Goal: Information Seeking & Learning: Check status

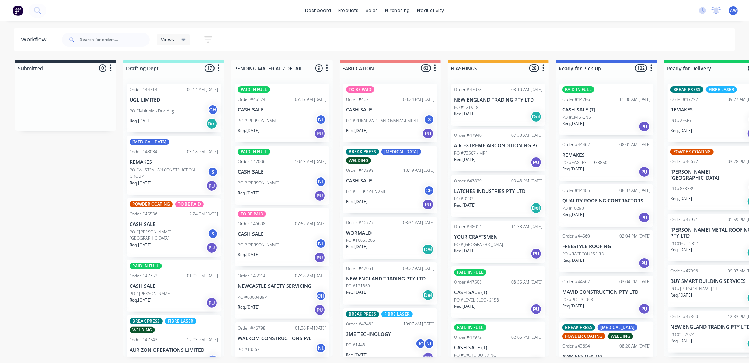
scroll to position [39, 0]
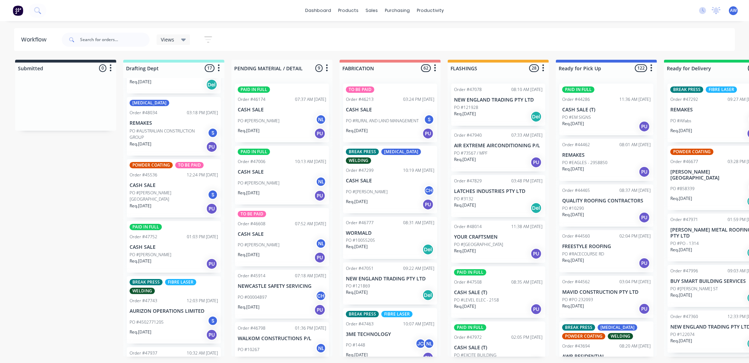
click at [150, 133] on p "PO #AUSTRALIAN CONSTRUCTION GROUP" at bounding box center [169, 134] width 78 height 13
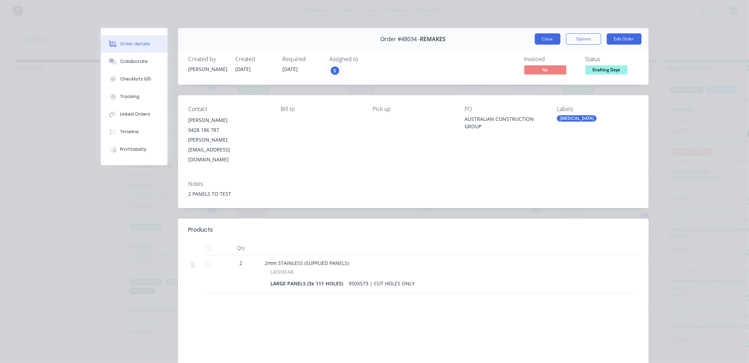
click at [540, 42] on button "Close" at bounding box center [548, 38] width 26 height 11
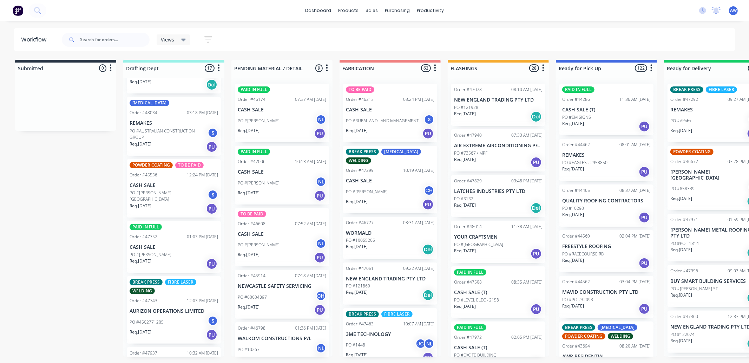
click at [171, 244] on p "CASH SALE" at bounding box center [174, 247] width 88 height 6
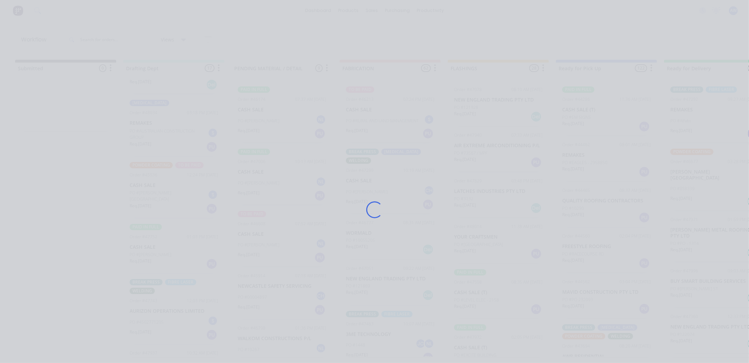
click at [171, 244] on div "Loading..." at bounding box center [375, 209] width 562 height 363
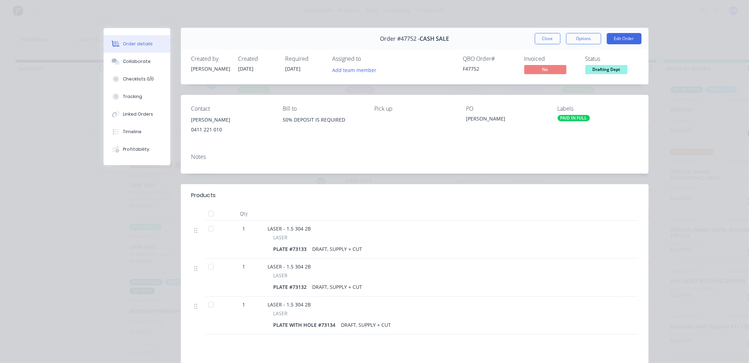
scroll to position [0, 0]
click at [135, 150] on div "Profitability" at bounding box center [136, 149] width 26 height 6
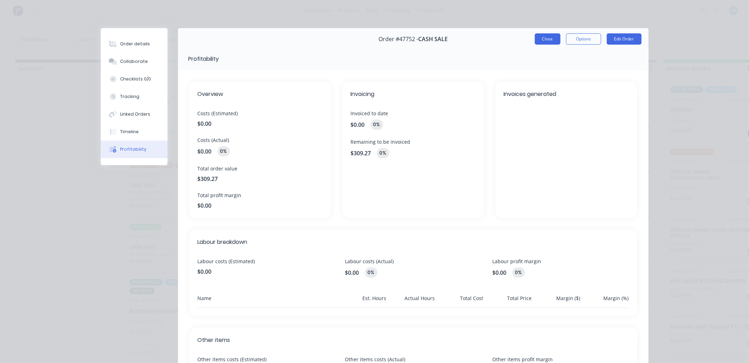
click at [553, 35] on button "Close" at bounding box center [548, 38] width 26 height 11
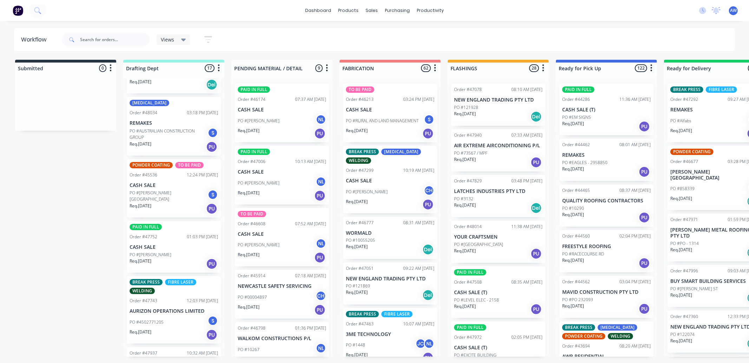
click at [174, 137] on p "PO #AUSTRALIAN CONSTRUCTION GROUP" at bounding box center [169, 134] width 78 height 13
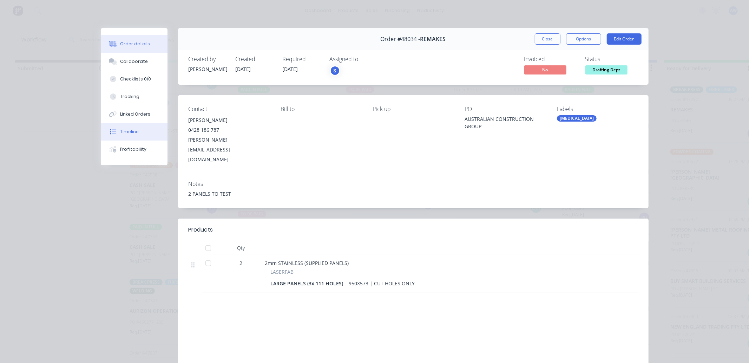
click at [130, 133] on div "Timeline" at bounding box center [129, 132] width 19 height 6
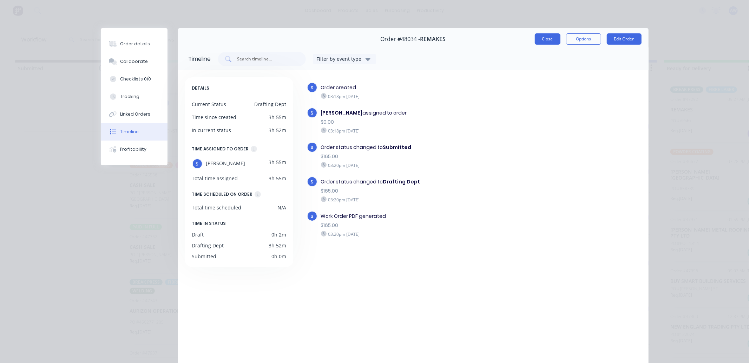
click at [548, 37] on button "Close" at bounding box center [548, 38] width 26 height 11
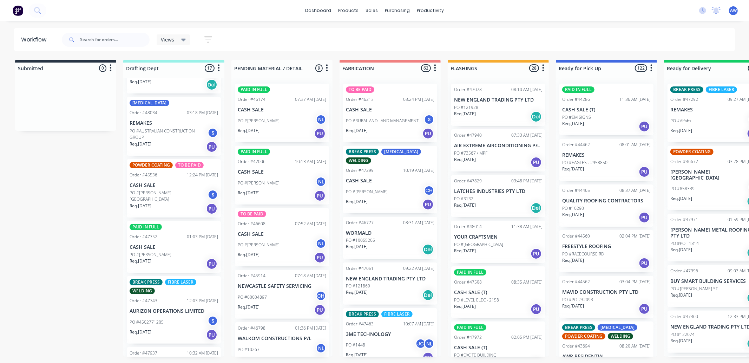
click at [181, 262] on div "Req. 26/09/25 PU" at bounding box center [174, 264] width 88 height 12
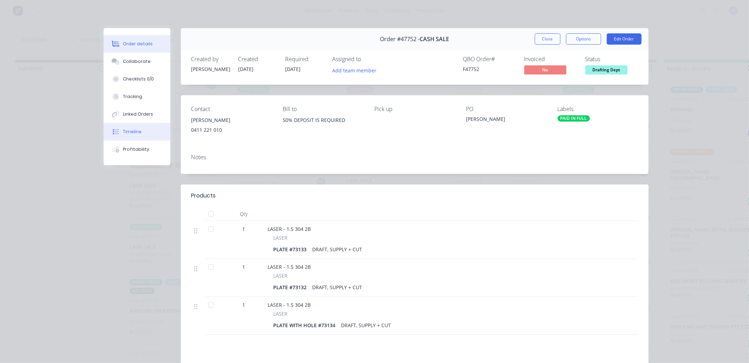
click at [128, 134] on div "Timeline" at bounding box center [132, 132] width 19 height 6
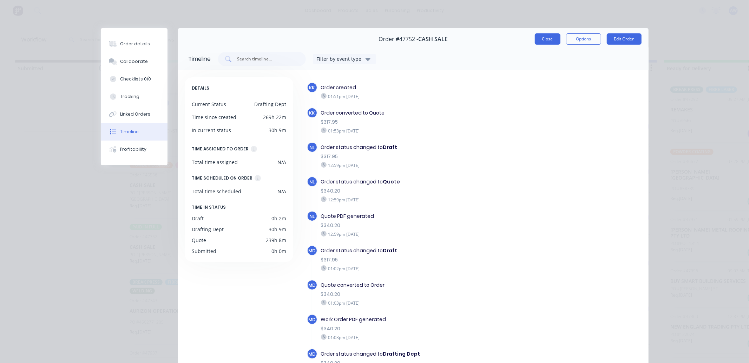
click at [551, 43] on button "Close" at bounding box center [548, 38] width 26 height 11
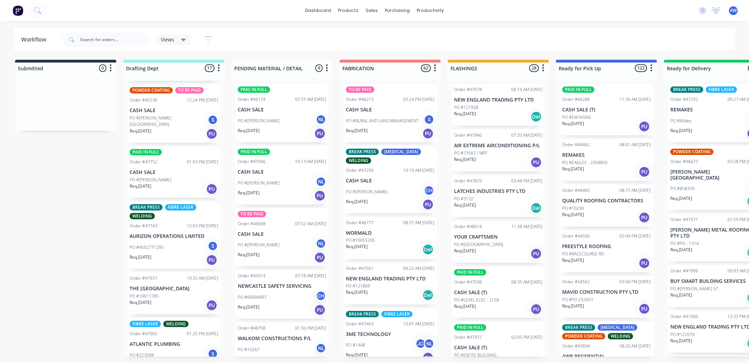
scroll to position [117, 0]
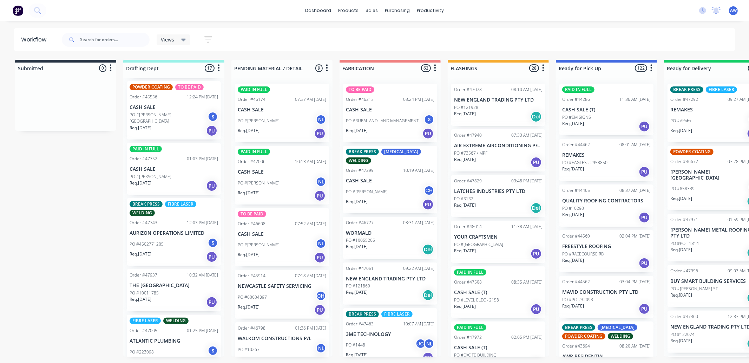
click at [178, 245] on div "PO #4502771205 S" at bounding box center [174, 243] width 88 height 13
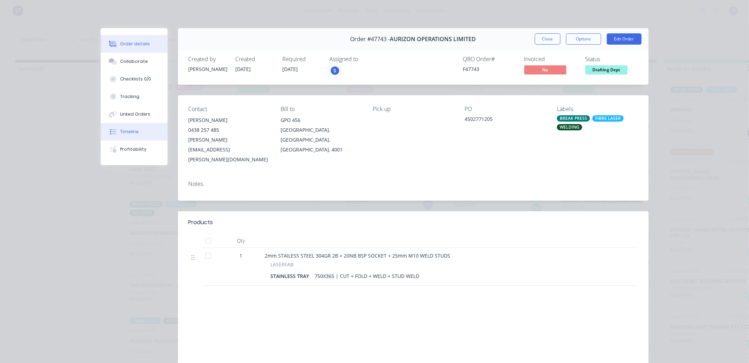
click at [124, 132] on div "Timeline" at bounding box center [129, 132] width 19 height 6
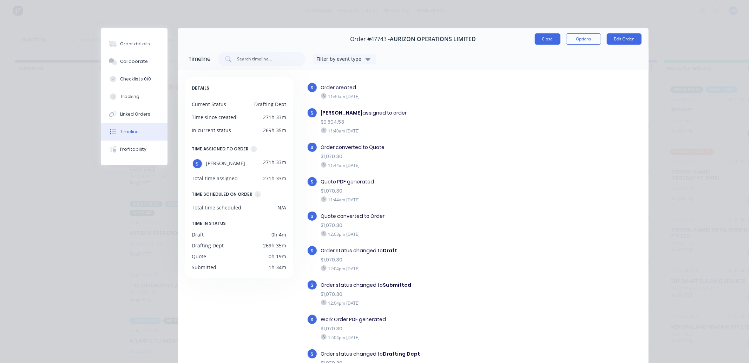
click at [537, 36] on button "Close" at bounding box center [548, 38] width 26 height 11
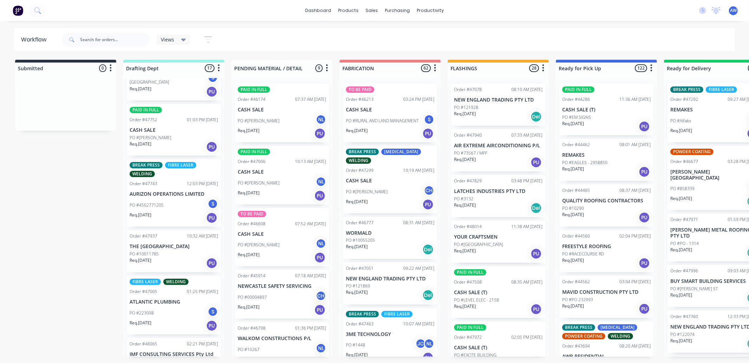
scroll to position [195, 0]
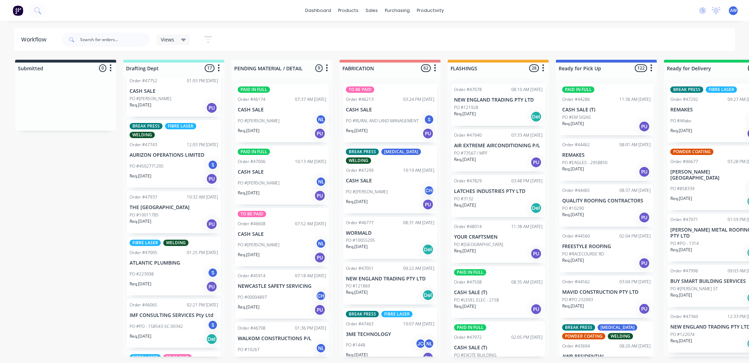
click at [167, 206] on p "THE UNIVERSITY OF NEWCASTLE" at bounding box center [174, 207] width 88 height 6
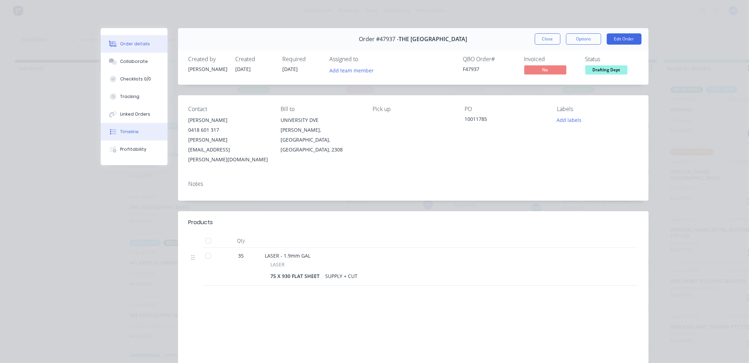
click at [127, 129] on div "Timeline" at bounding box center [129, 132] width 19 height 6
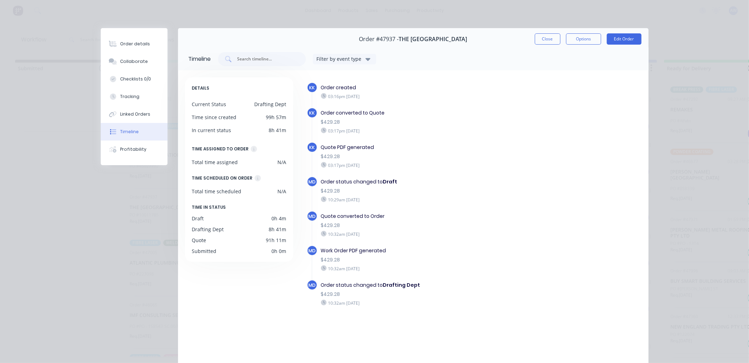
click at [549, 37] on button "Close" at bounding box center [548, 38] width 26 height 11
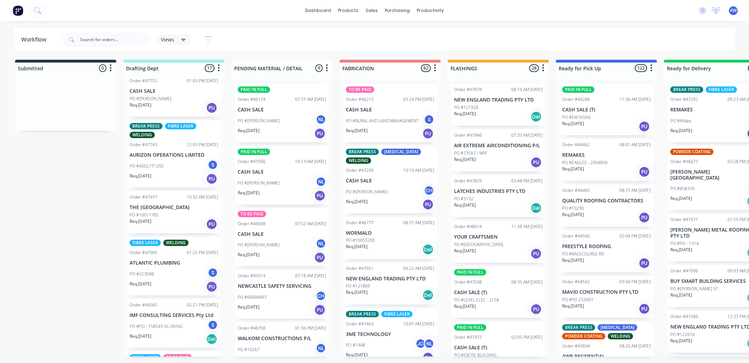
click at [162, 269] on div "PO #223098 S" at bounding box center [174, 273] width 88 height 13
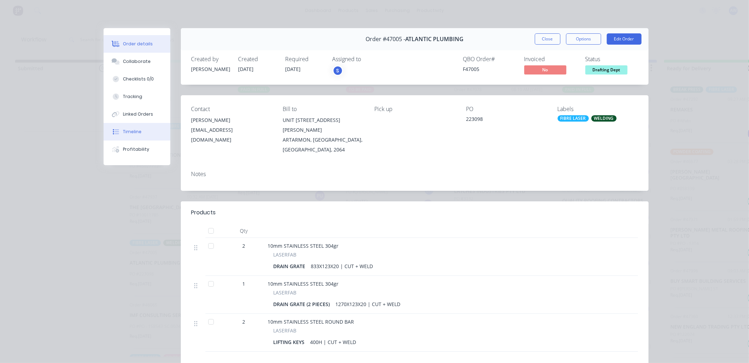
click at [133, 135] on button "Timeline" at bounding box center [137, 132] width 67 height 18
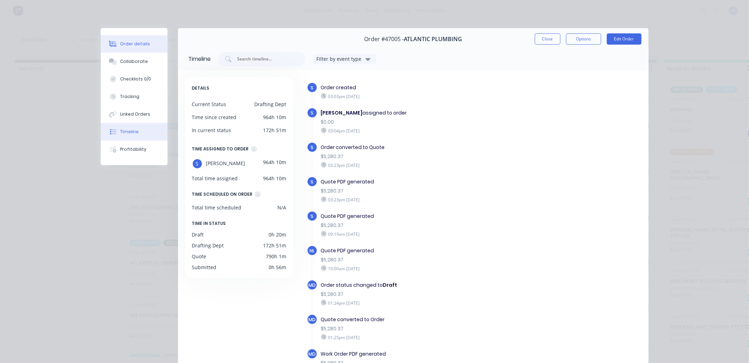
click at [138, 46] on div "Order details" at bounding box center [135, 44] width 30 height 6
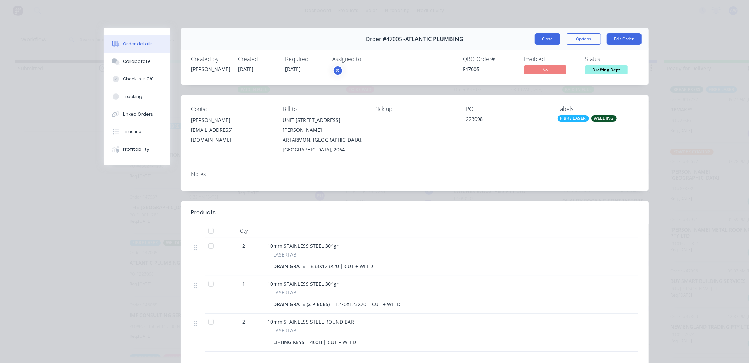
click at [542, 43] on button "Close" at bounding box center [548, 38] width 26 height 11
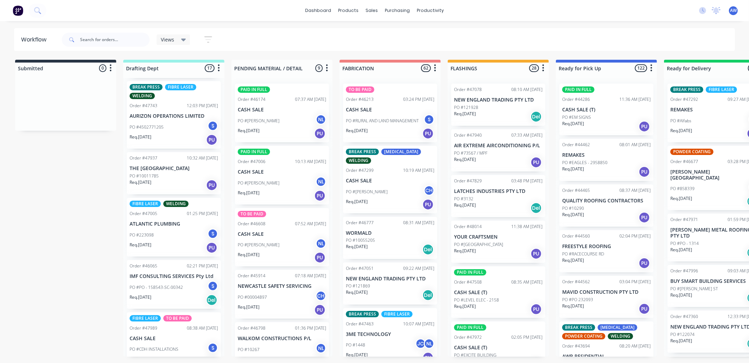
scroll to position [273, 0]
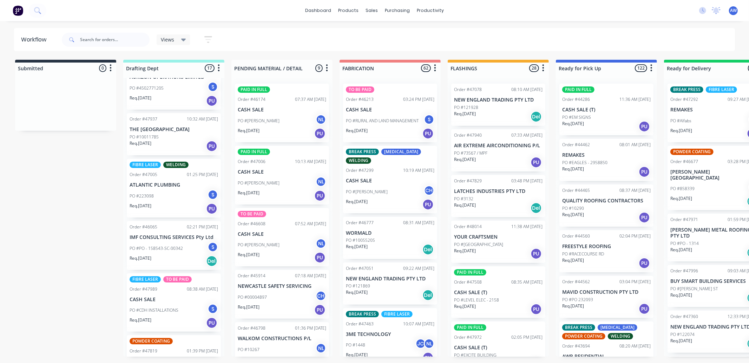
click at [163, 232] on div "Order #46065 02:21 PM 22/09/25 IMF CONSULTING SERVICES Pty Ltd PO #PO - 158543-…" at bounding box center [174, 245] width 94 height 49
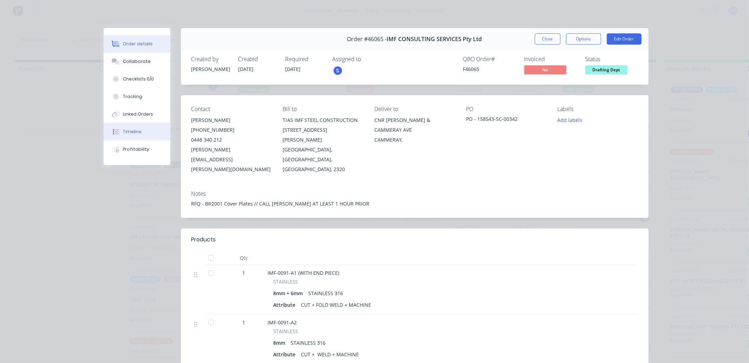
click at [129, 129] on div "Timeline" at bounding box center [132, 132] width 19 height 6
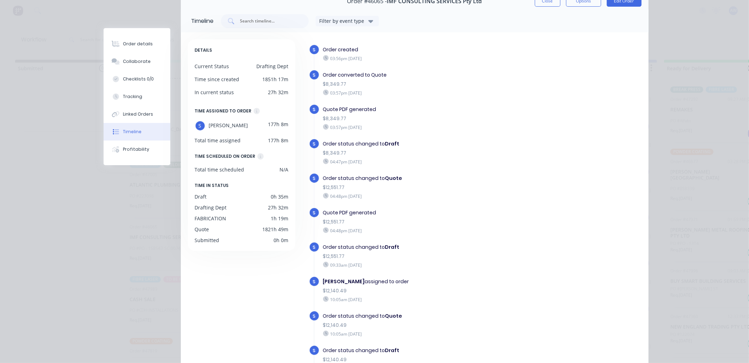
scroll to position [0, 0]
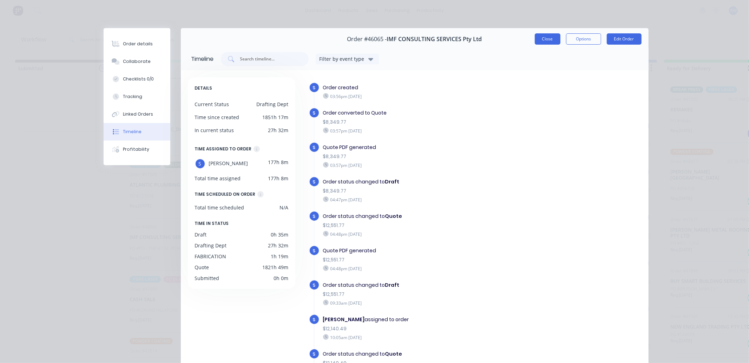
click at [541, 40] on button "Close" at bounding box center [548, 38] width 26 height 11
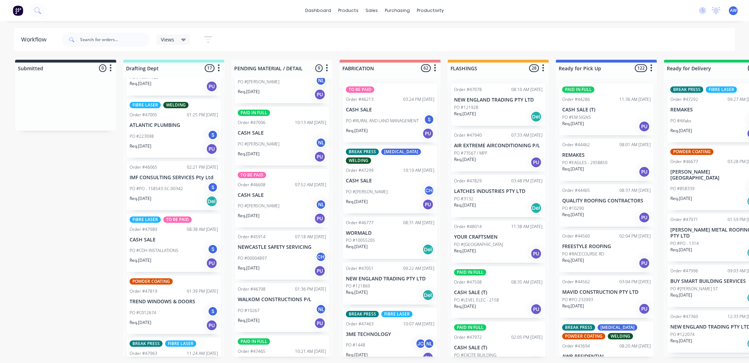
scroll to position [351, 0]
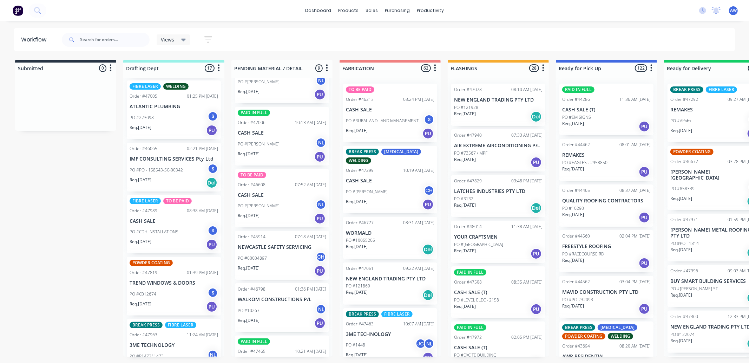
click at [162, 235] on div "PO #CDH INSTALLATIONS S" at bounding box center [174, 231] width 88 height 13
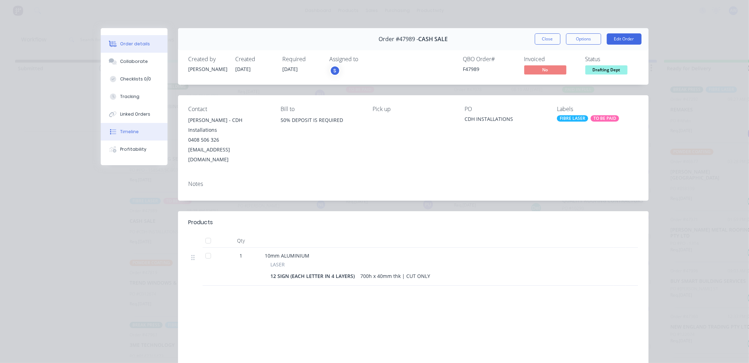
click at [132, 131] on div "Timeline" at bounding box center [129, 132] width 19 height 6
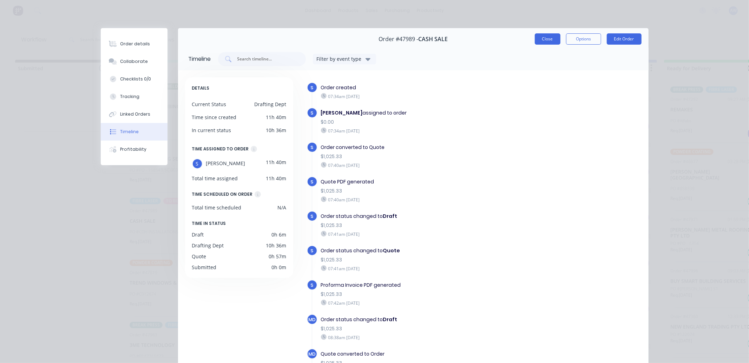
click at [544, 42] on button "Close" at bounding box center [548, 38] width 26 height 11
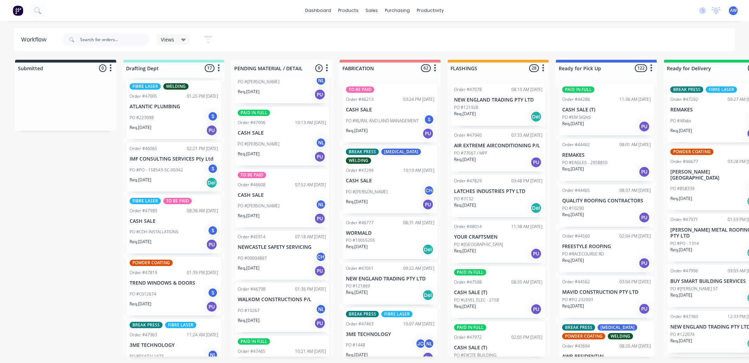
click at [159, 297] on div "PO #C012674 S" at bounding box center [174, 293] width 88 height 13
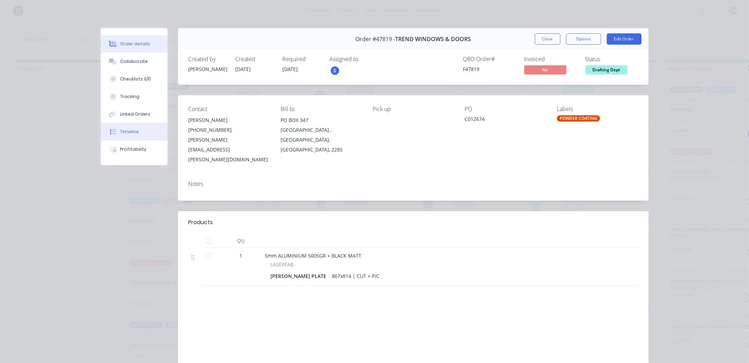
click at [120, 128] on button "Timeline" at bounding box center [134, 132] width 67 height 18
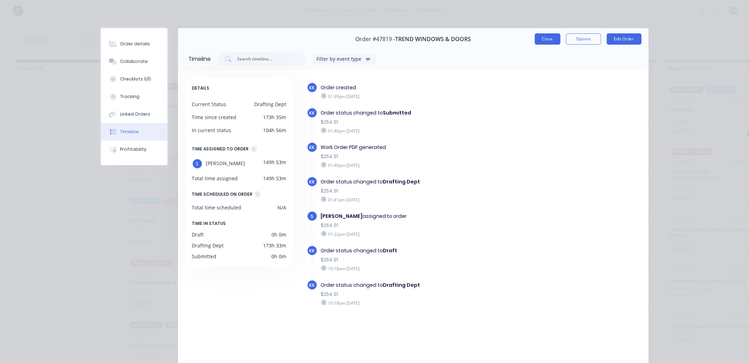
click at [542, 38] on button "Close" at bounding box center [548, 38] width 26 height 11
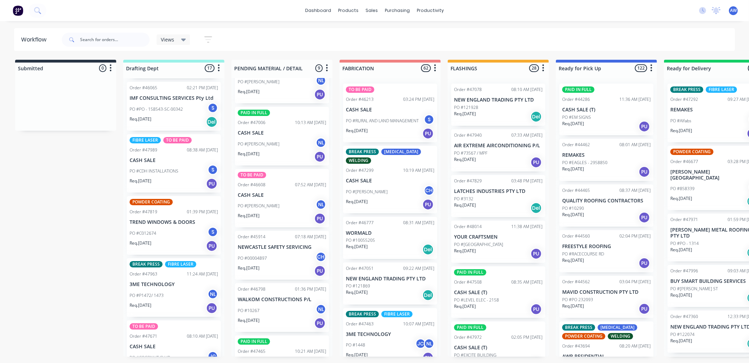
scroll to position [429, 0]
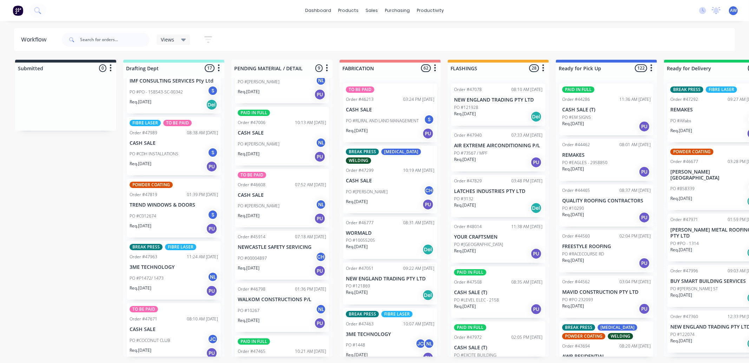
click at [182, 213] on div "PO #C012674 S" at bounding box center [174, 215] width 88 height 13
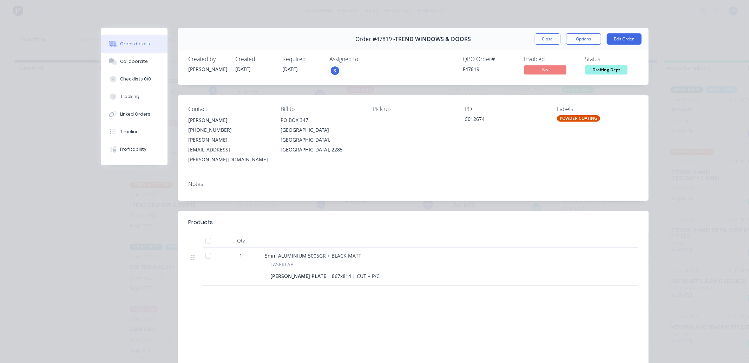
click at [537, 35] on button "Close" at bounding box center [548, 38] width 26 height 11
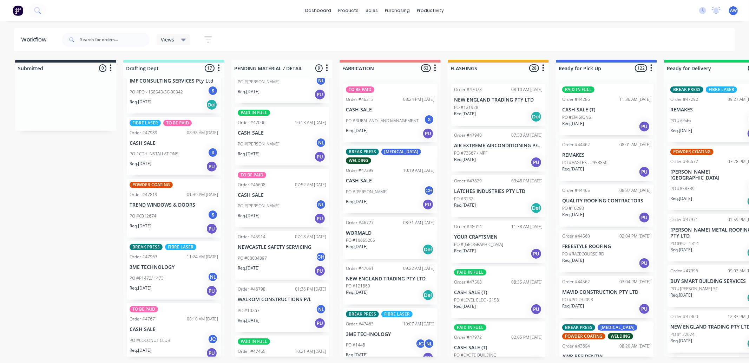
click at [154, 265] on p "3ME TECHNOLOGY" at bounding box center [174, 267] width 88 height 6
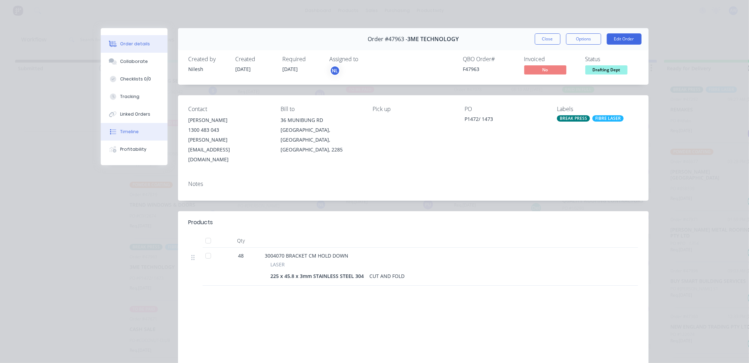
click at [131, 130] on div "Timeline" at bounding box center [129, 132] width 19 height 6
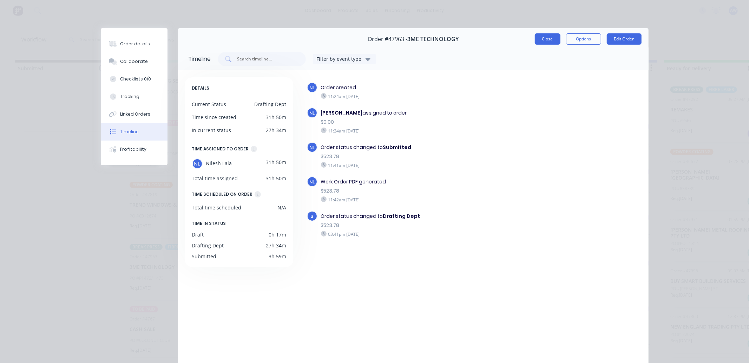
click at [545, 41] on button "Close" at bounding box center [548, 38] width 26 height 11
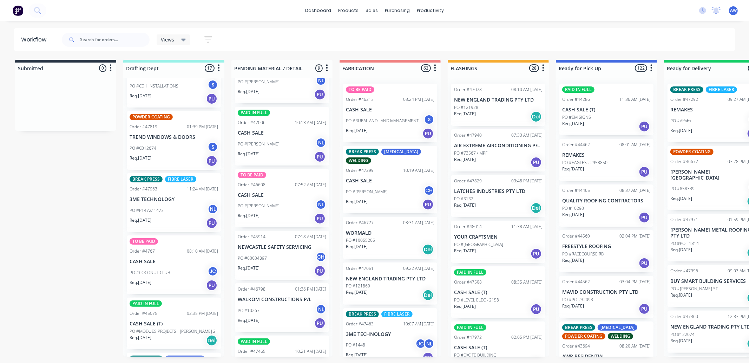
scroll to position [507, 0]
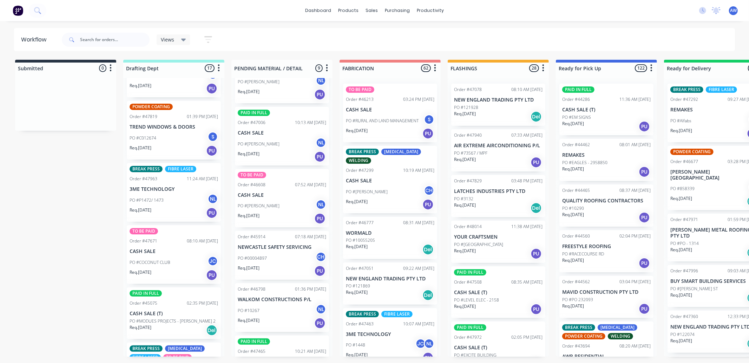
click at [169, 260] on p "PO #COCONUT CLUB" at bounding box center [150, 262] width 41 height 6
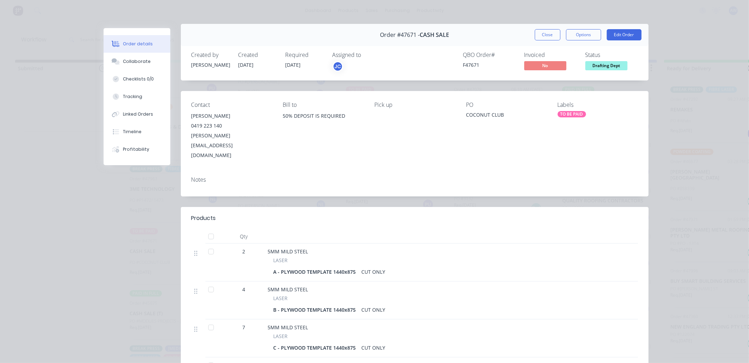
scroll to position [0, 0]
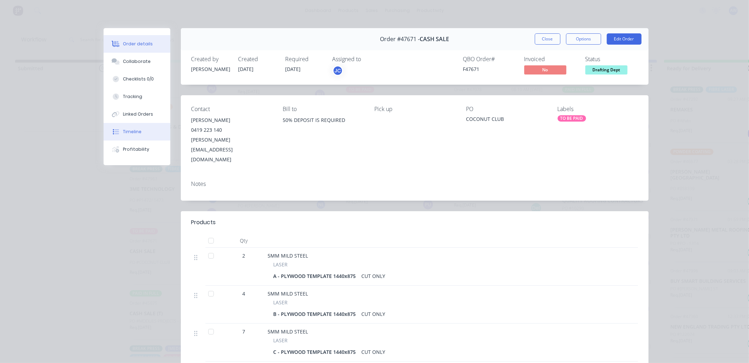
click at [131, 132] on div "Timeline" at bounding box center [132, 132] width 19 height 6
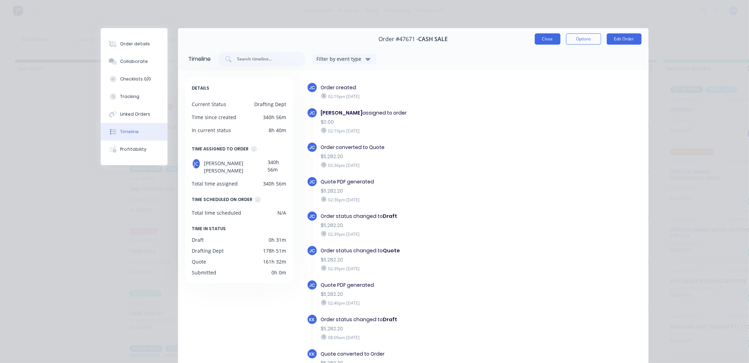
click at [546, 39] on button "Close" at bounding box center [548, 38] width 26 height 11
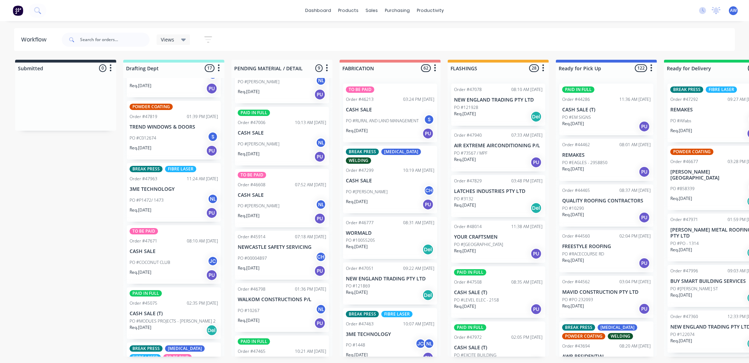
scroll to position [546, 0]
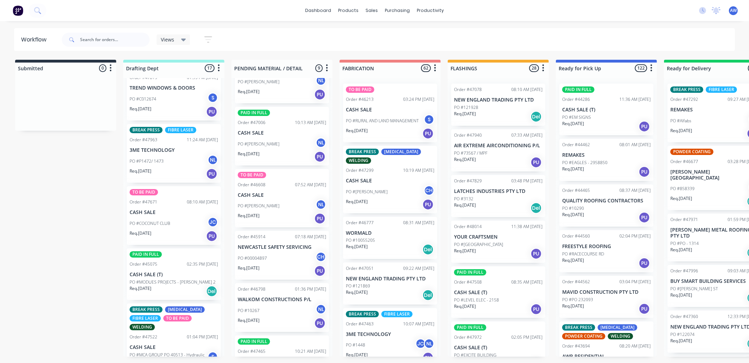
click at [157, 285] on div "Req. 07/10/25 Del" at bounding box center [174, 291] width 88 height 12
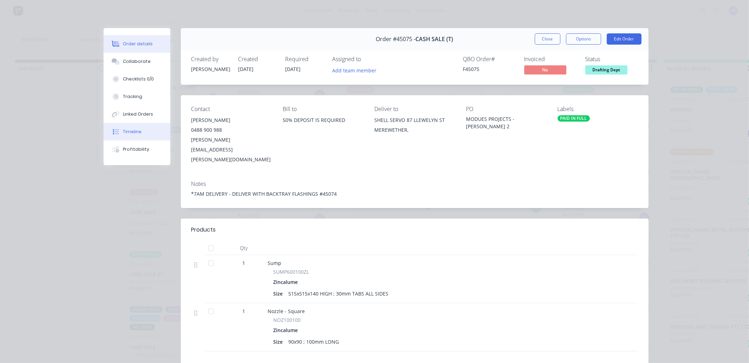
click at [131, 134] on div "Timeline" at bounding box center [132, 132] width 19 height 6
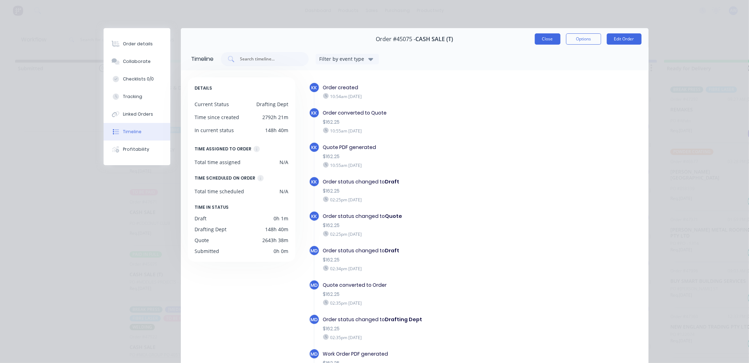
click at [540, 39] on button "Close" at bounding box center [548, 38] width 26 height 11
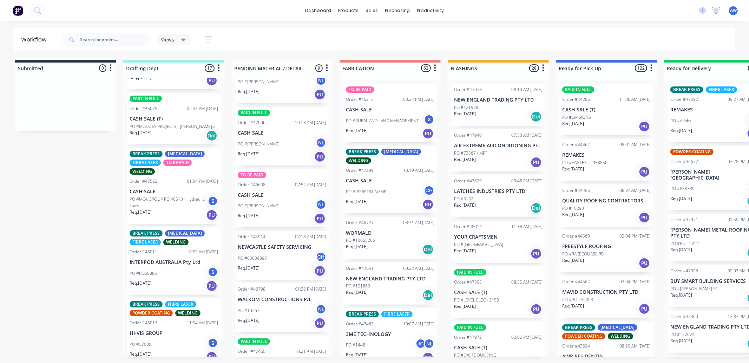
scroll to position [702, 0]
click at [171, 198] on p "PO #MCA GROUP PO 40513 - Hydraulic Tanks" at bounding box center [169, 201] width 78 height 13
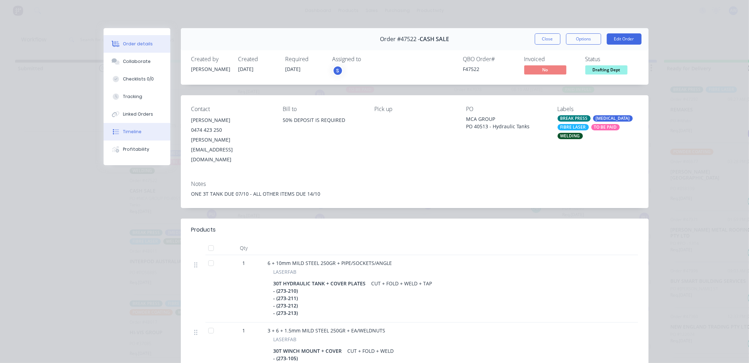
click at [129, 132] on div "Timeline" at bounding box center [132, 132] width 19 height 6
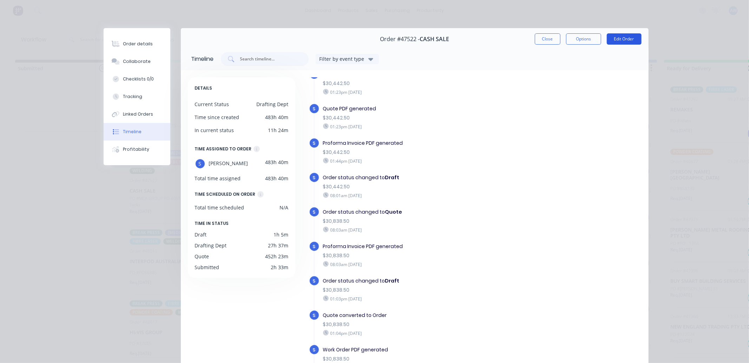
scroll to position [390, 0]
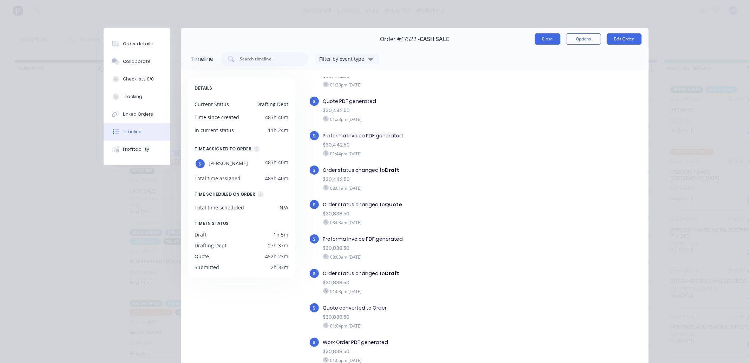
click at [549, 40] on button "Close" at bounding box center [548, 38] width 26 height 11
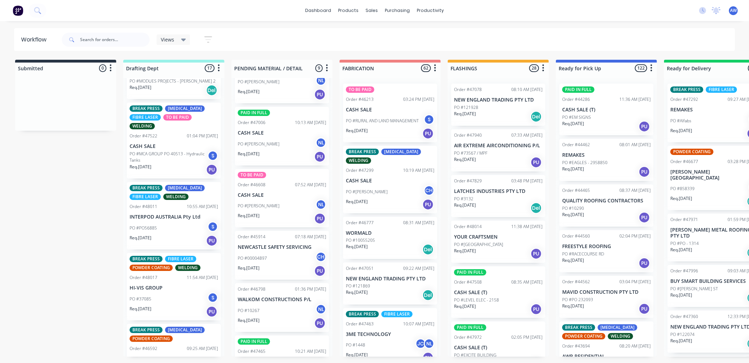
scroll to position [780, 0]
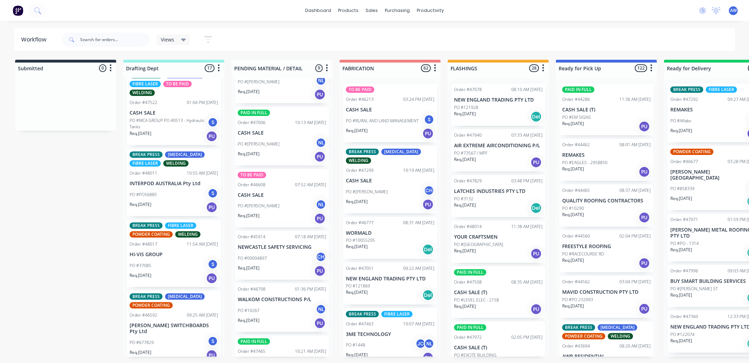
click at [176, 259] on div "PO #37085 S" at bounding box center [174, 265] width 88 height 13
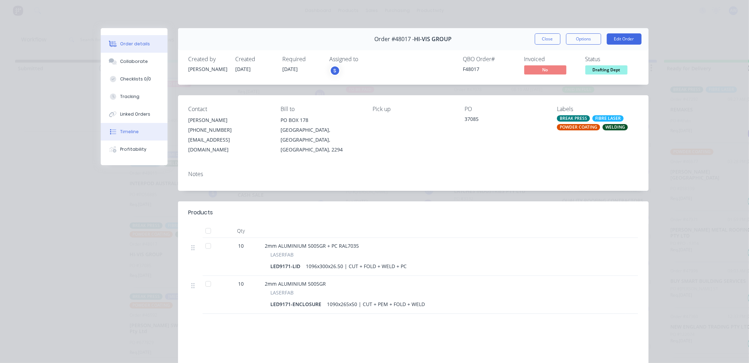
click at [132, 131] on div "Timeline" at bounding box center [129, 132] width 19 height 6
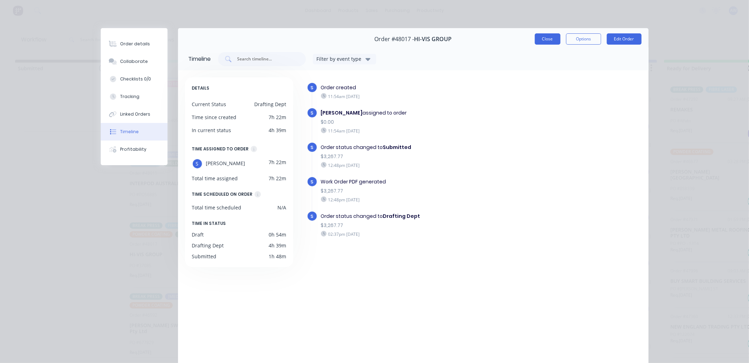
click at [541, 44] on button "Close" at bounding box center [548, 38] width 26 height 11
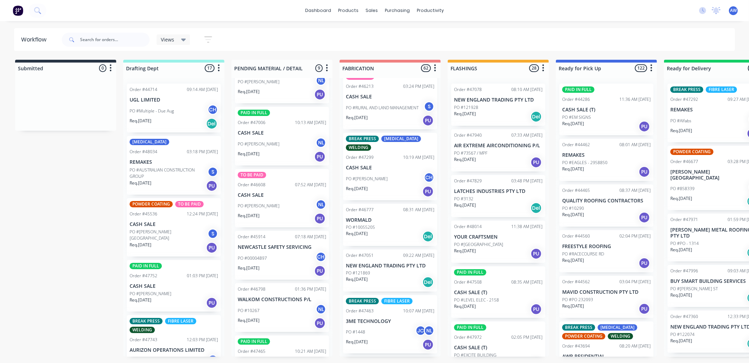
scroll to position [0, 0]
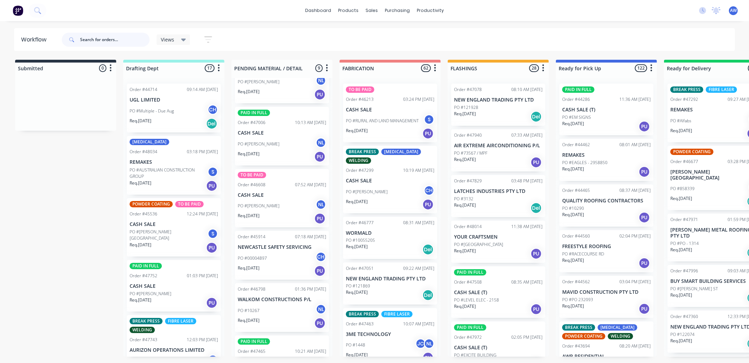
click at [103, 35] on input "text" at bounding box center [115, 40] width 70 height 14
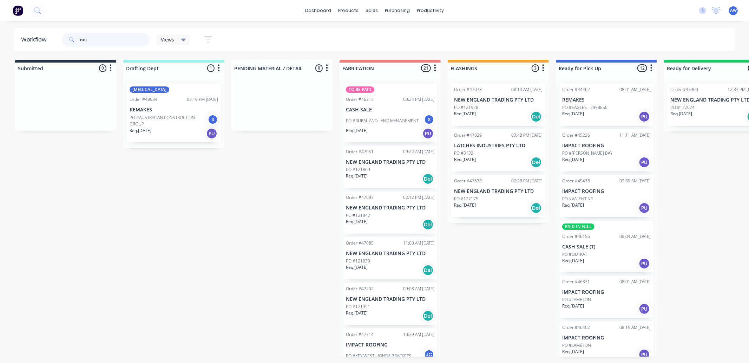
scroll to position [39, 0]
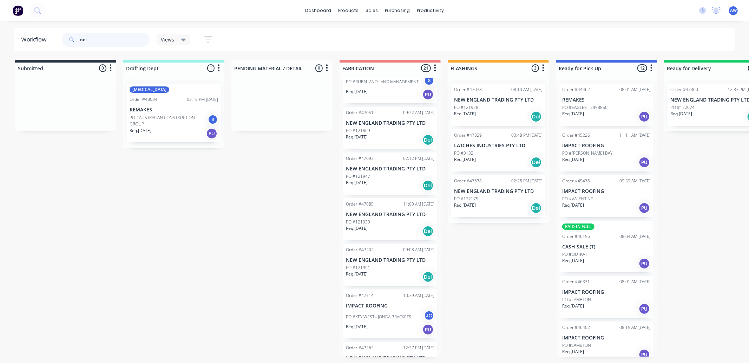
type input "net"
click at [368, 262] on p "NEW ENGLAND TRADING PTY LTD" at bounding box center [390, 260] width 88 height 6
